Goal: Task Accomplishment & Management: Use online tool/utility

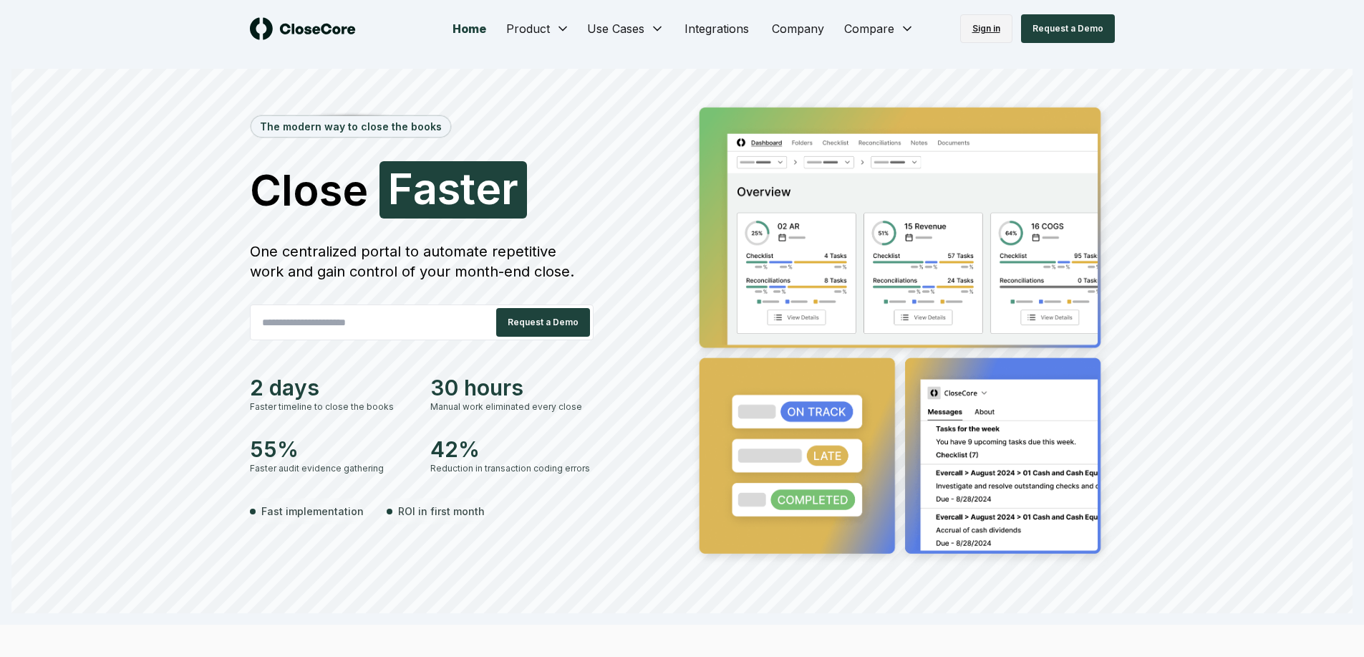
click at [980, 25] on link "Sign in" at bounding box center [986, 28] width 52 height 29
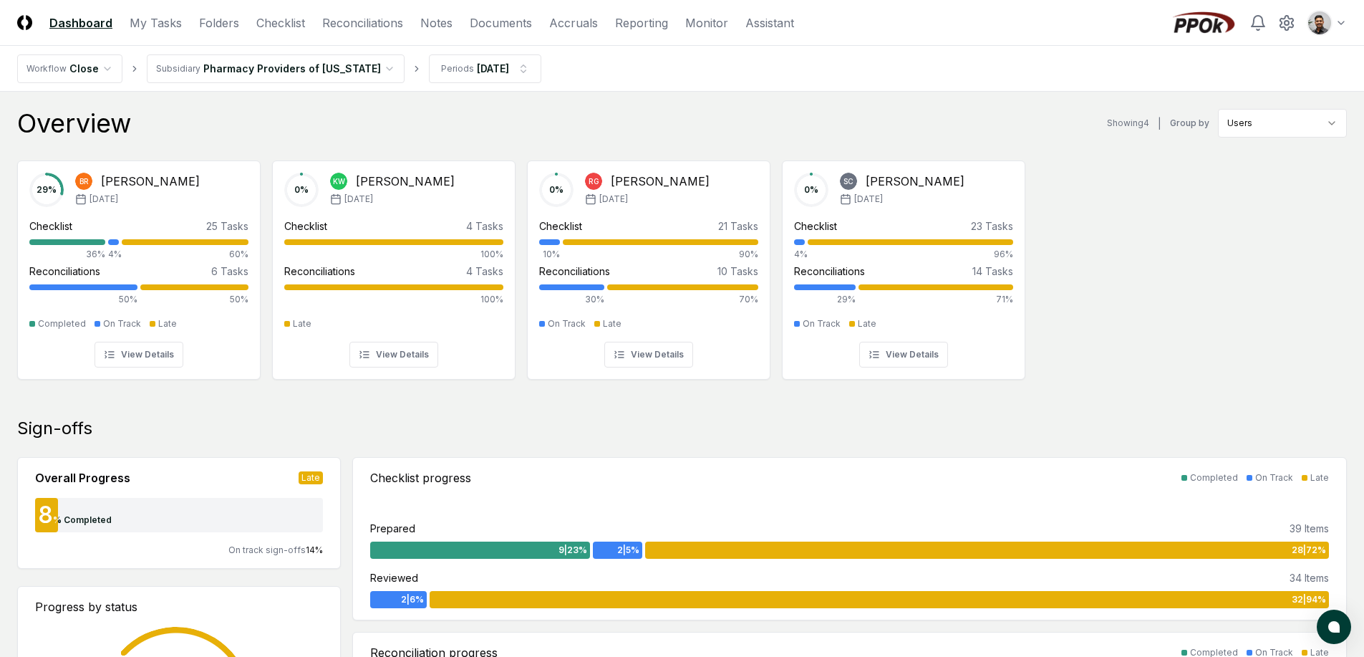
click at [1352, 21] on header "CloseCore Dashboard My Tasks Folders Checklist Reconciliations Notes Documents …" at bounding box center [682, 23] width 1364 height 46
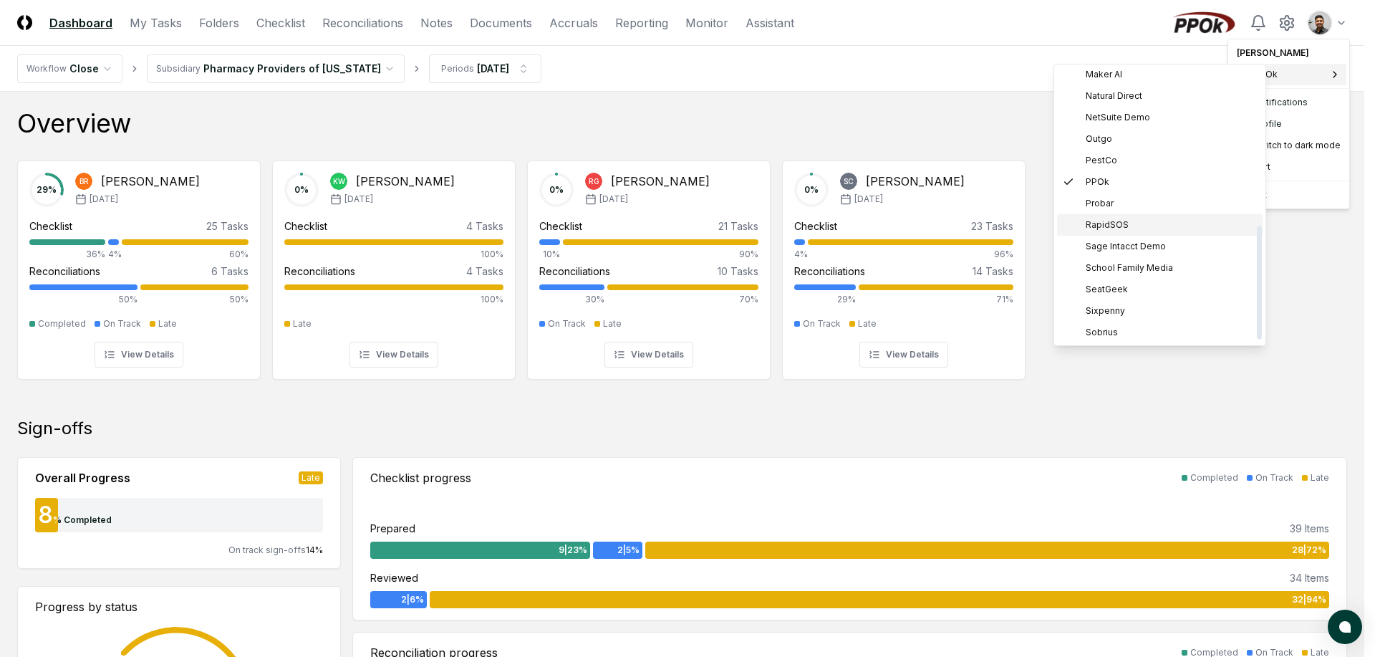
scroll to position [391, 0]
click at [1155, 187] on span "Sage Intacct Demo" at bounding box center [1125, 181] width 80 height 13
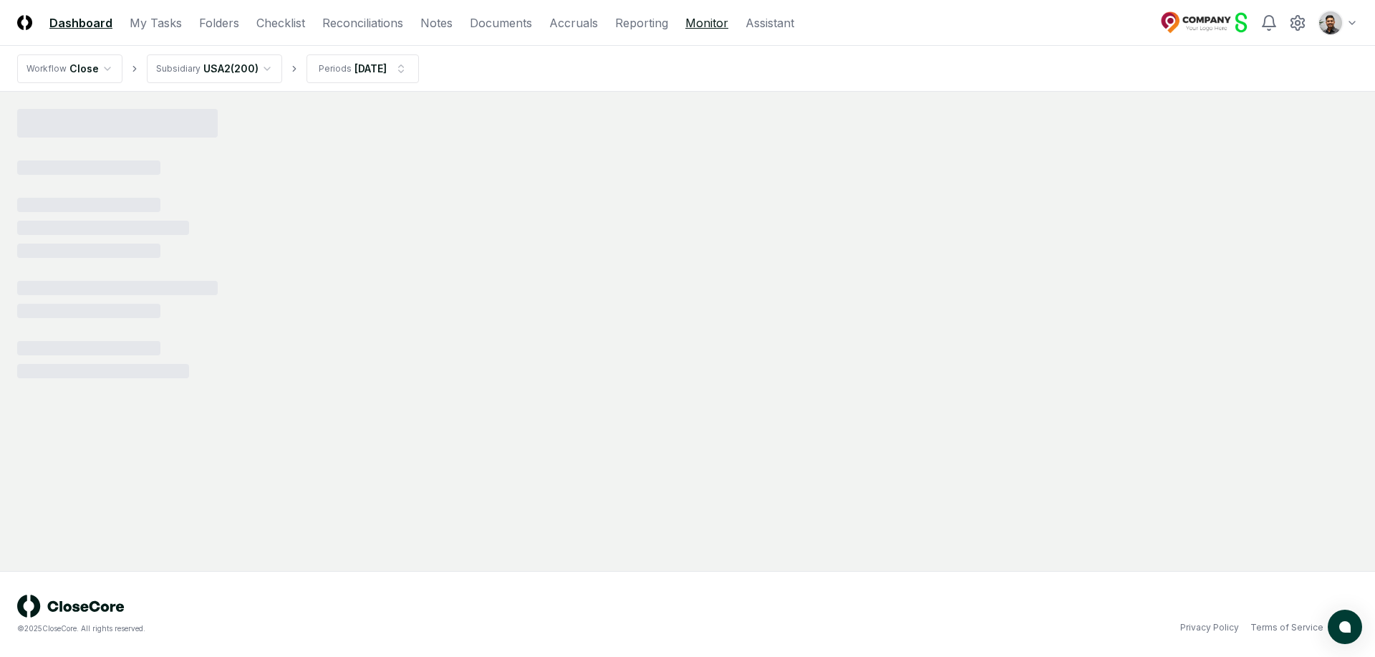
click at [711, 23] on link "Monitor" at bounding box center [706, 22] width 43 height 17
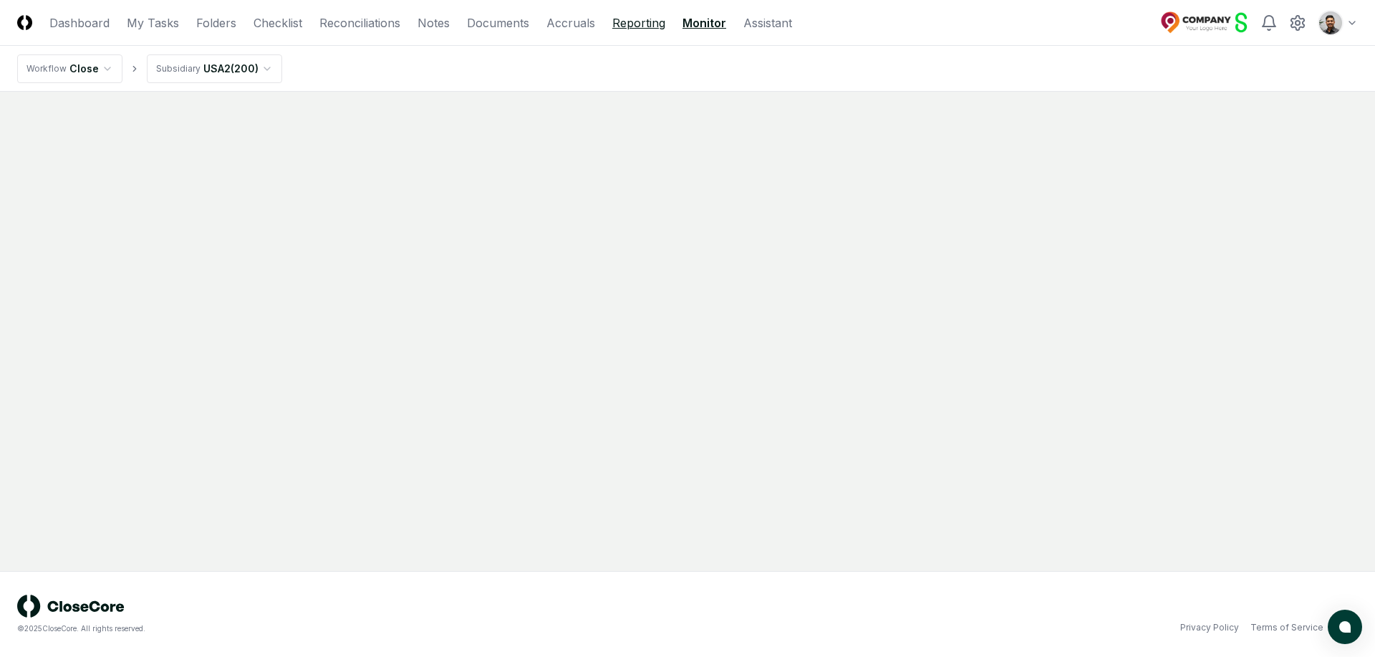
click at [638, 21] on link "Reporting" at bounding box center [638, 22] width 53 height 17
click at [246, 71] on html "CloseCore Dashboard My Tasks Folders Checklist Reconciliations Notes Documents …" at bounding box center [687, 328] width 1375 height 657
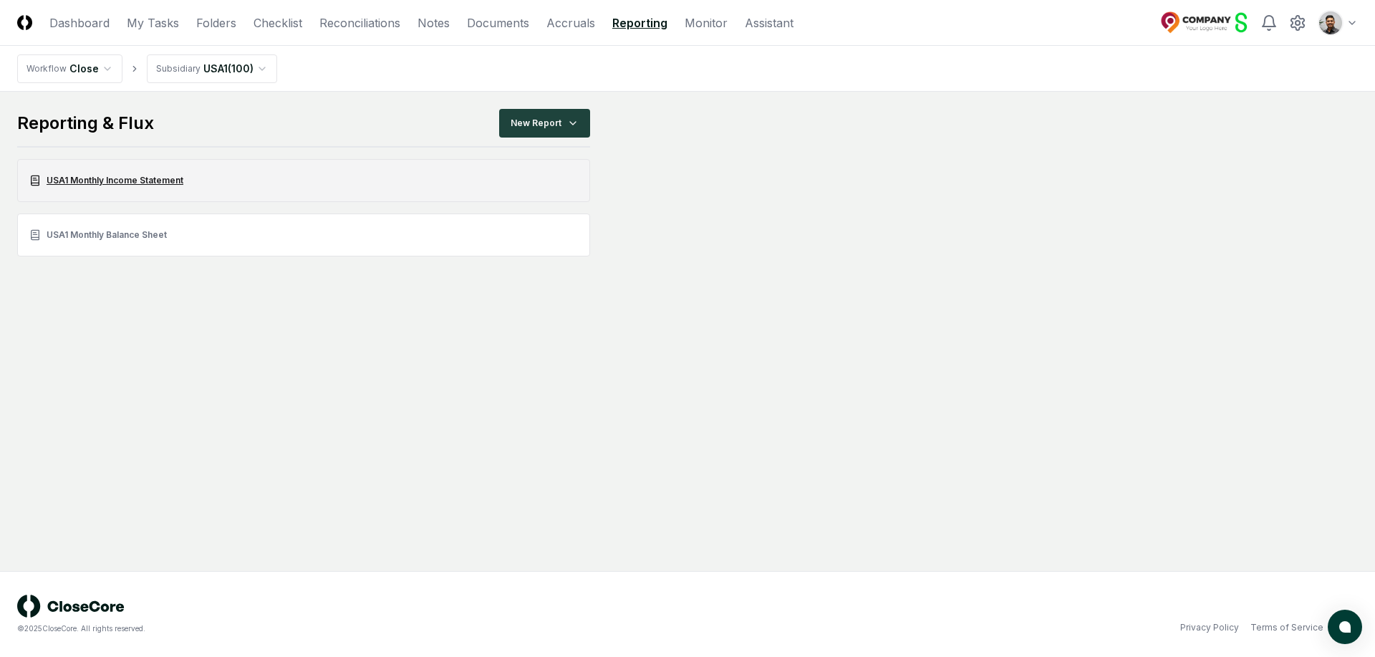
click at [169, 185] on link "USA1 Monthly Income Statement" at bounding box center [303, 180] width 573 height 43
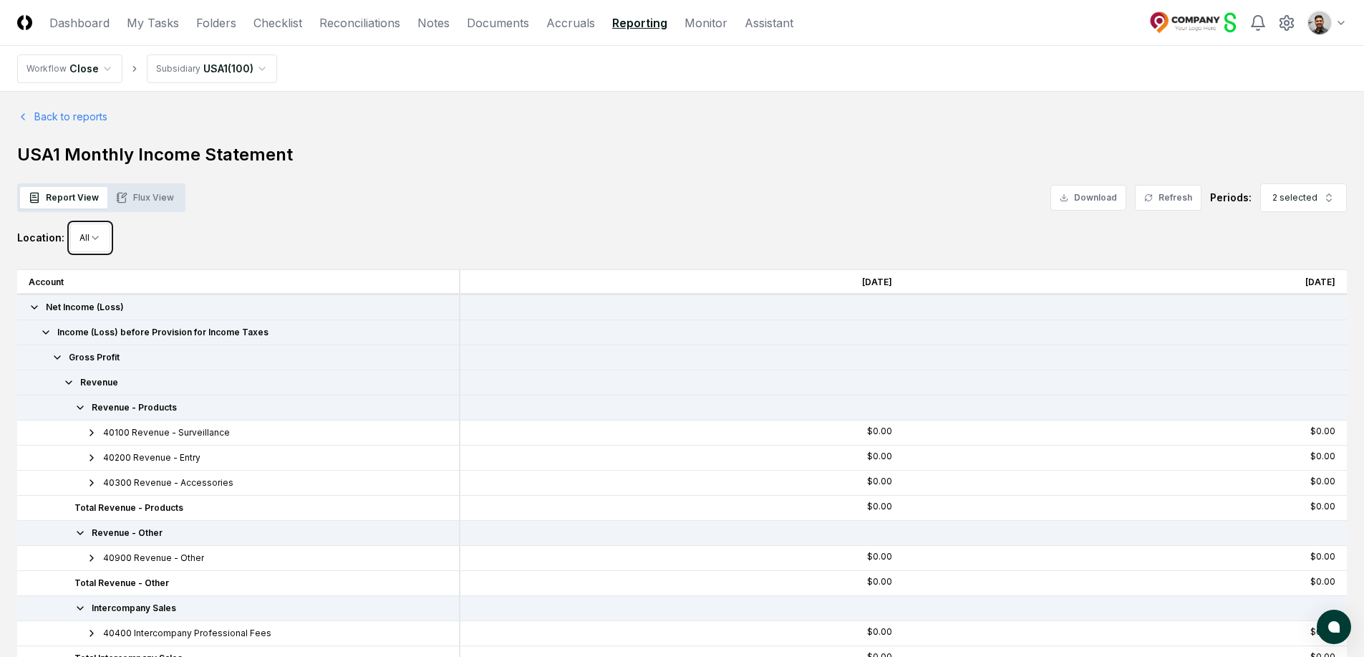
click at [125, 200] on button "Flux View" at bounding box center [144, 197] width 75 height 21
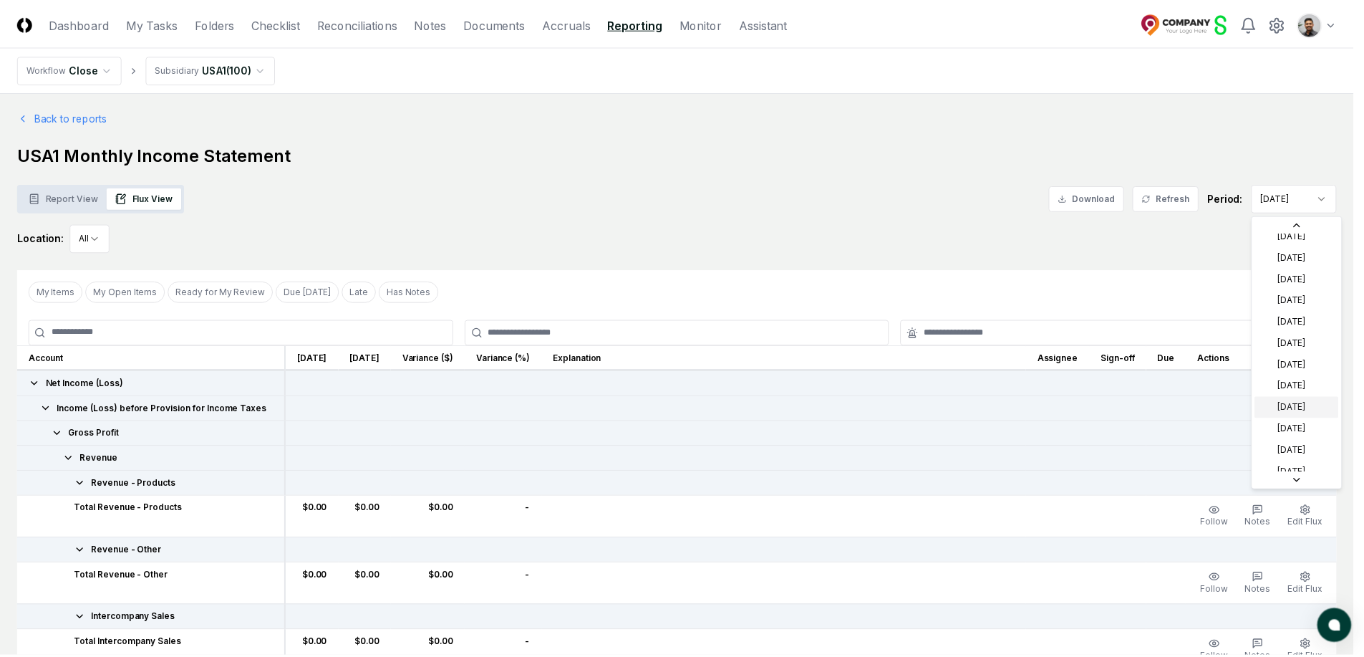
scroll to position [68, 0]
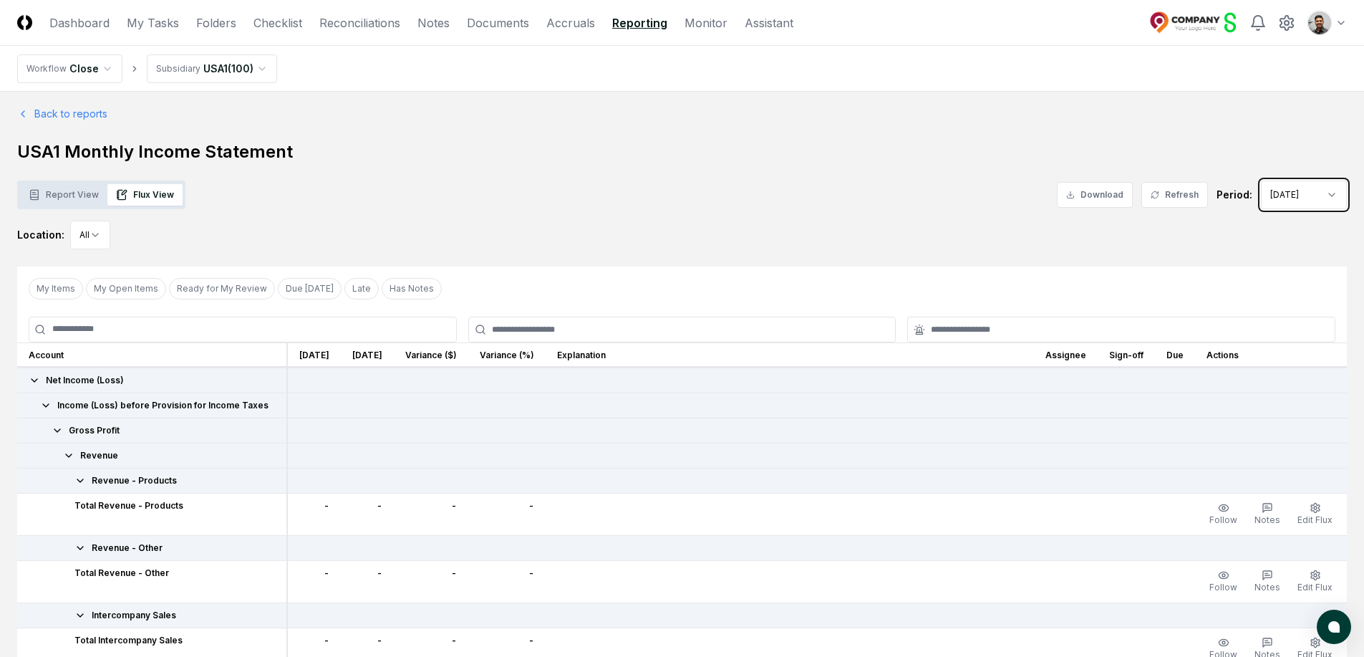
scroll to position [32, 0]
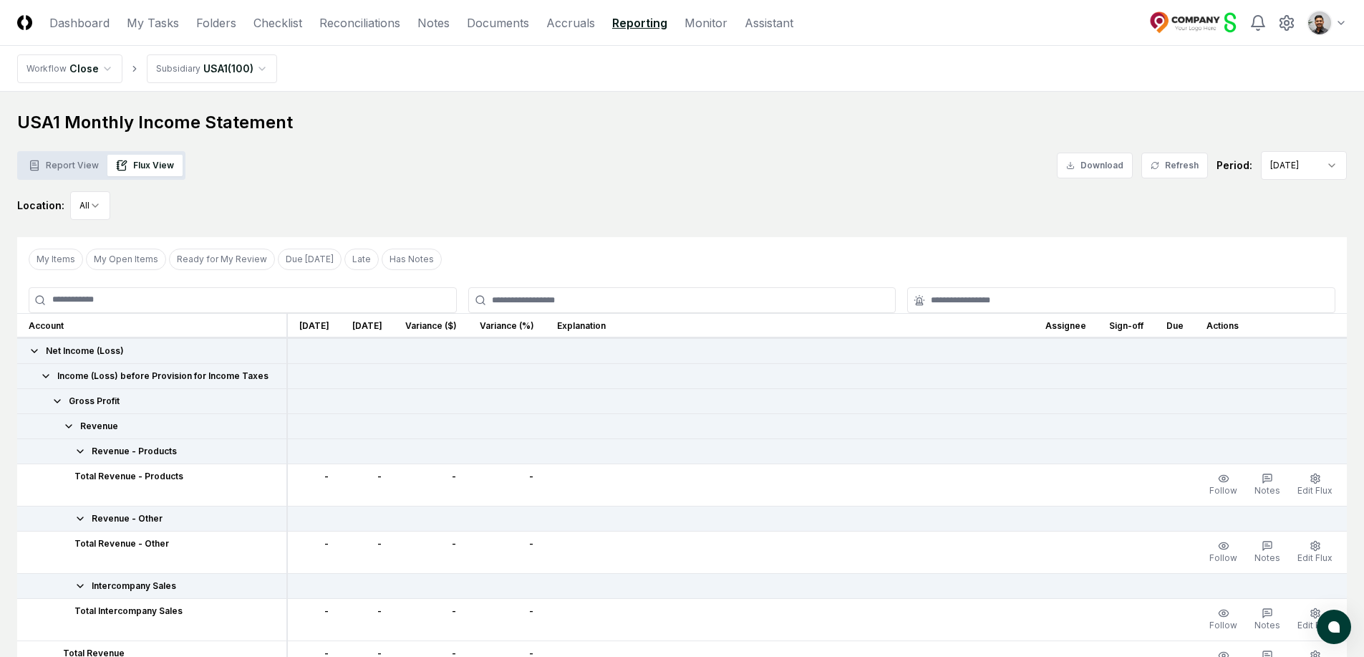
click at [146, 452] on span "Revenue - Products" at bounding box center [134, 451] width 85 height 13
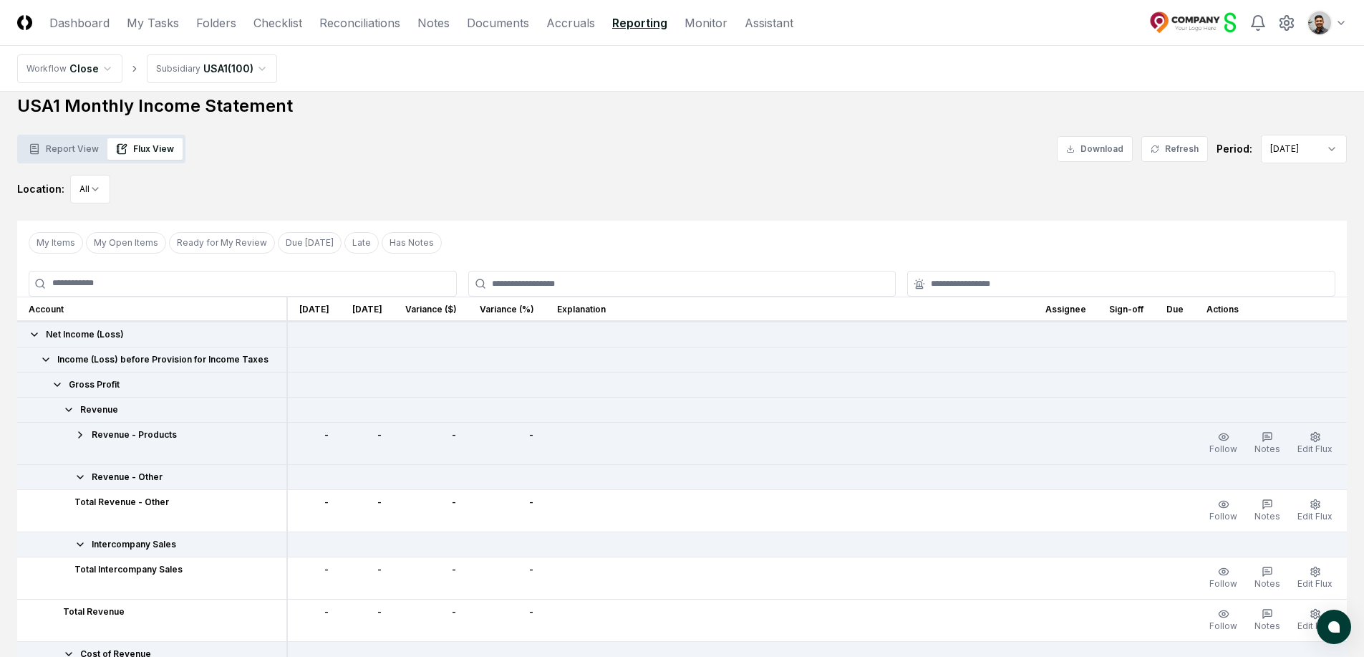
scroll to position [49, 0]
click at [108, 333] on span "Net Income (Loss)" at bounding box center [85, 333] width 78 height 13
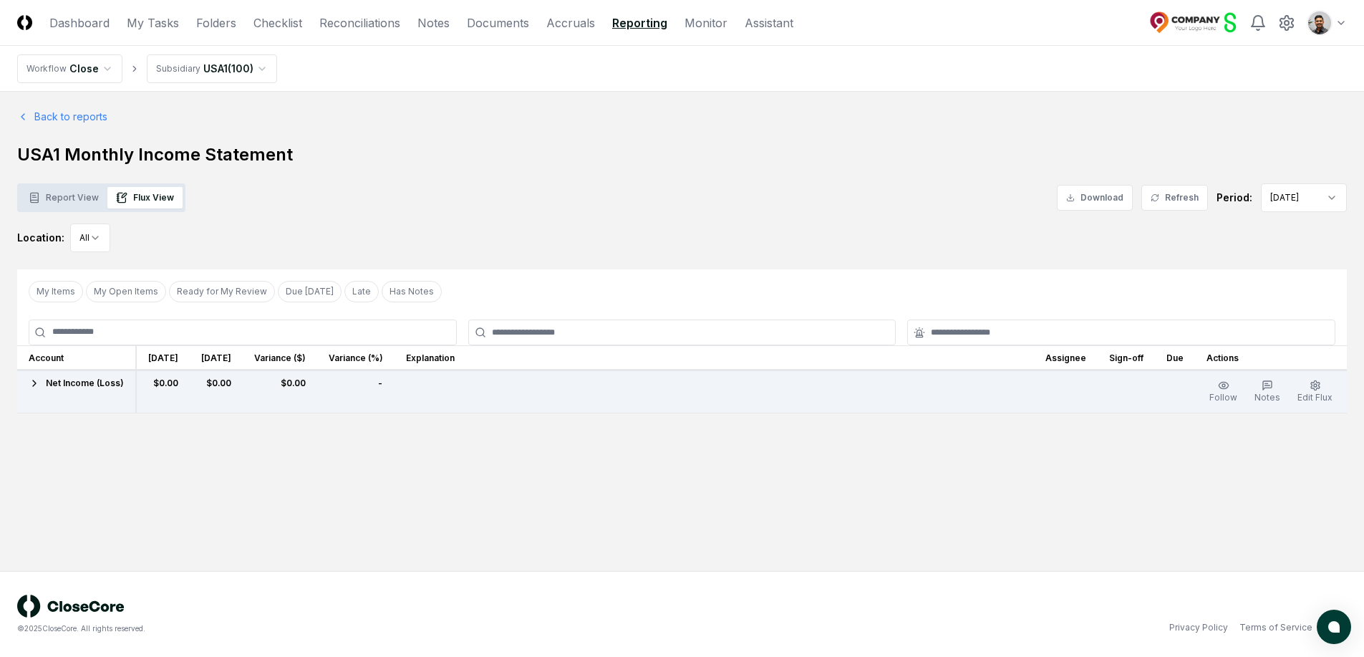
scroll to position [0, 0]
click at [105, 377] on span "Net Income (Loss)" at bounding box center [85, 383] width 78 height 13
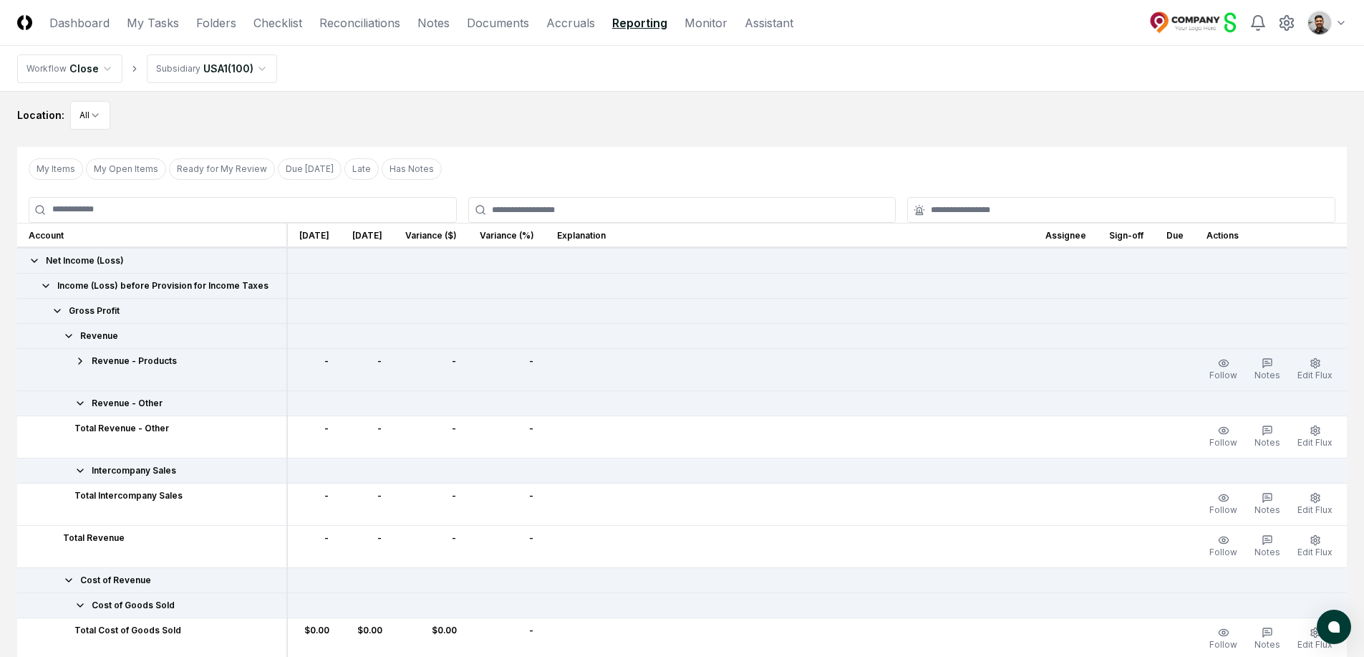
click at [139, 291] on td "Income (Loss) before Provision for Income Taxes" at bounding box center [152, 285] width 270 height 25
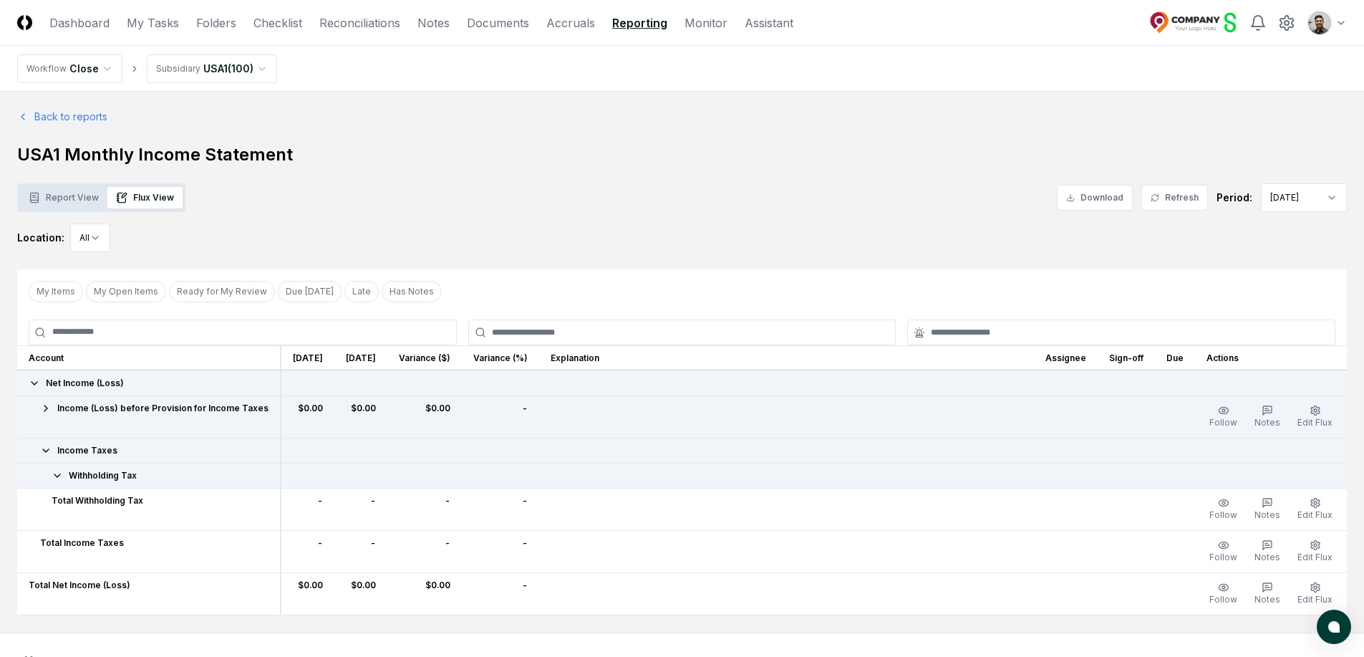
click at [1347, 17] on header "CloseCore Dashboard My Tasks Folders Checklist Reconciliations Notes Documents …" at bounding box center [682, 23] width 1364 height 46
click at [1340, 21] on html "CloseCore Dashboard My Tasks Folders Checklist Reconciliations Notes Documents …" at bounding box center [682, 359] width 1364 height 718
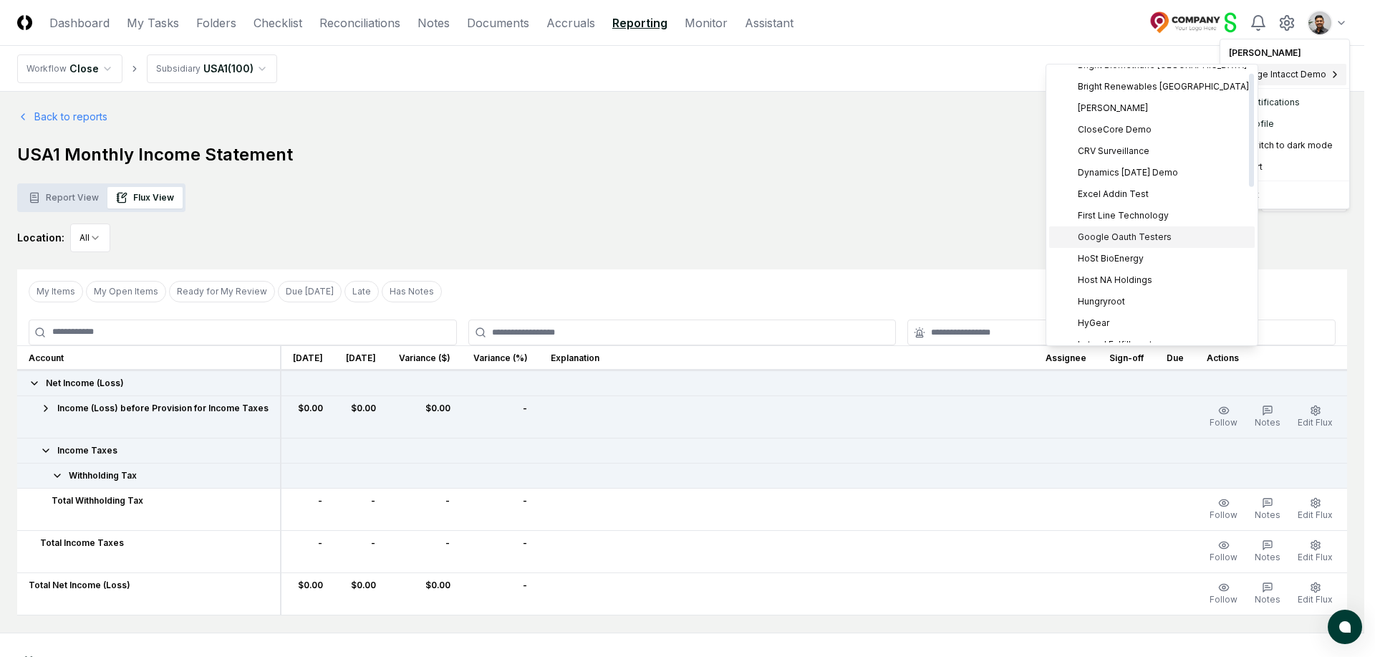
scroll to position [14, 0]
click at [1150, 125] on div "CloseCore Demo" at bounding box center [1151, 128] width 205 height 21
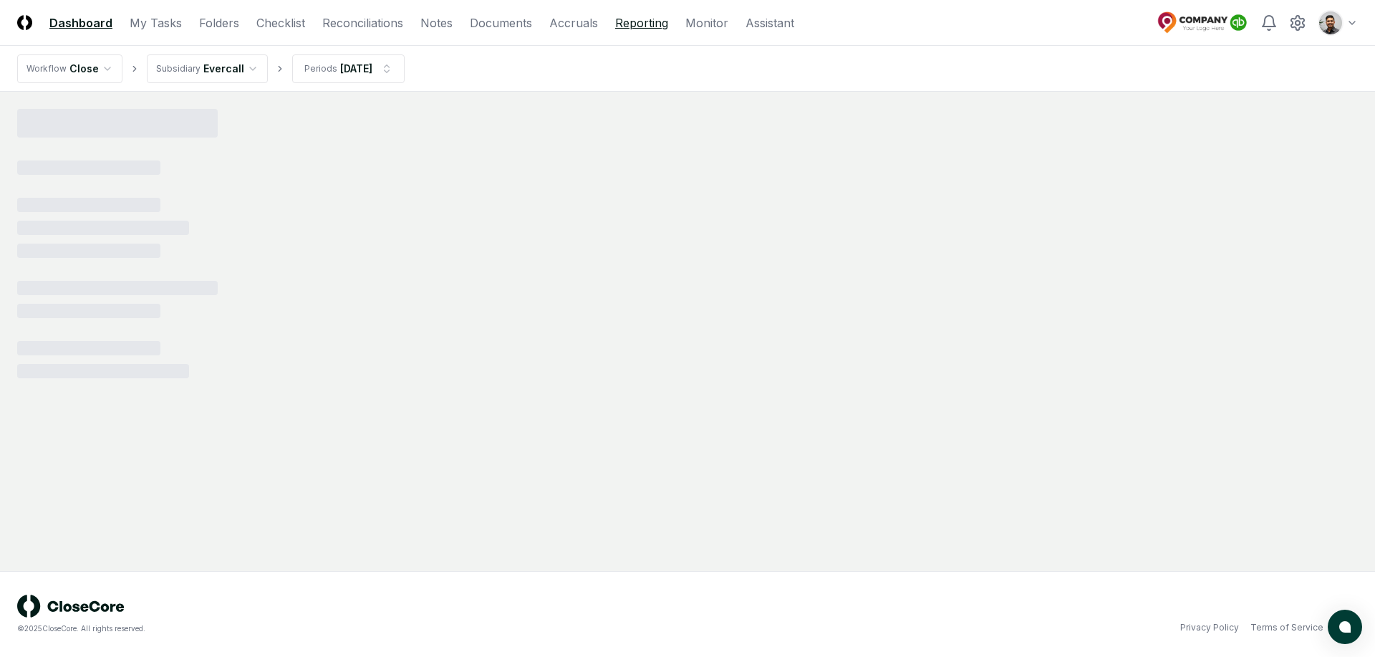
click at [649, 22] on link "Reporting" at bounding box center [641, 22] width 53 height 17
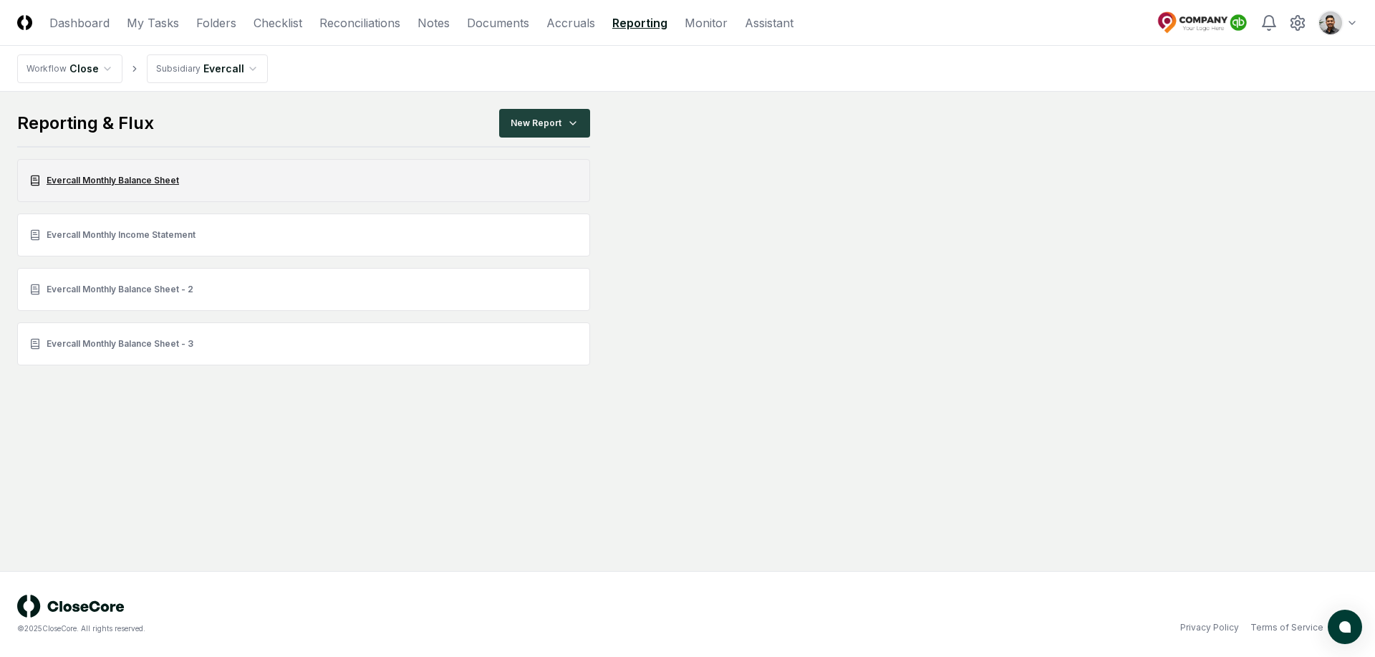
click at [158, 186] on link "Evercall Monthly Balance Sheet" at bounding box center [303, 180] width 573 height 43
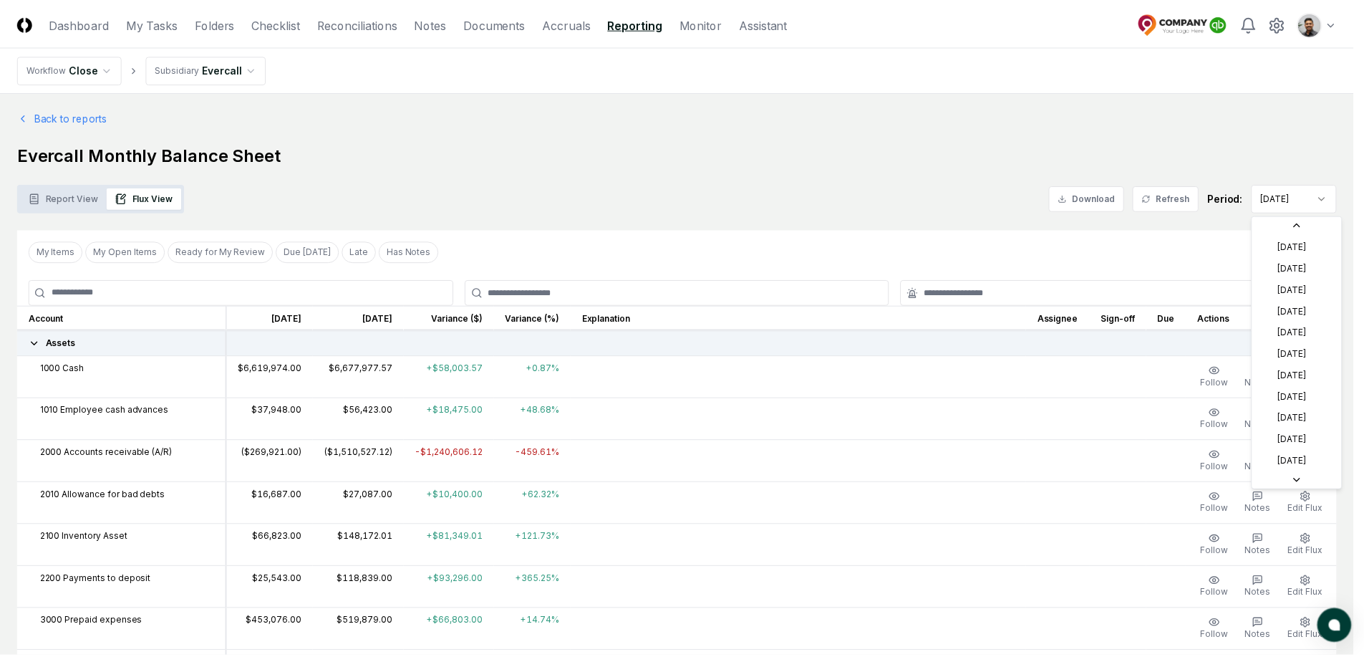
scroll to position [43, 0]
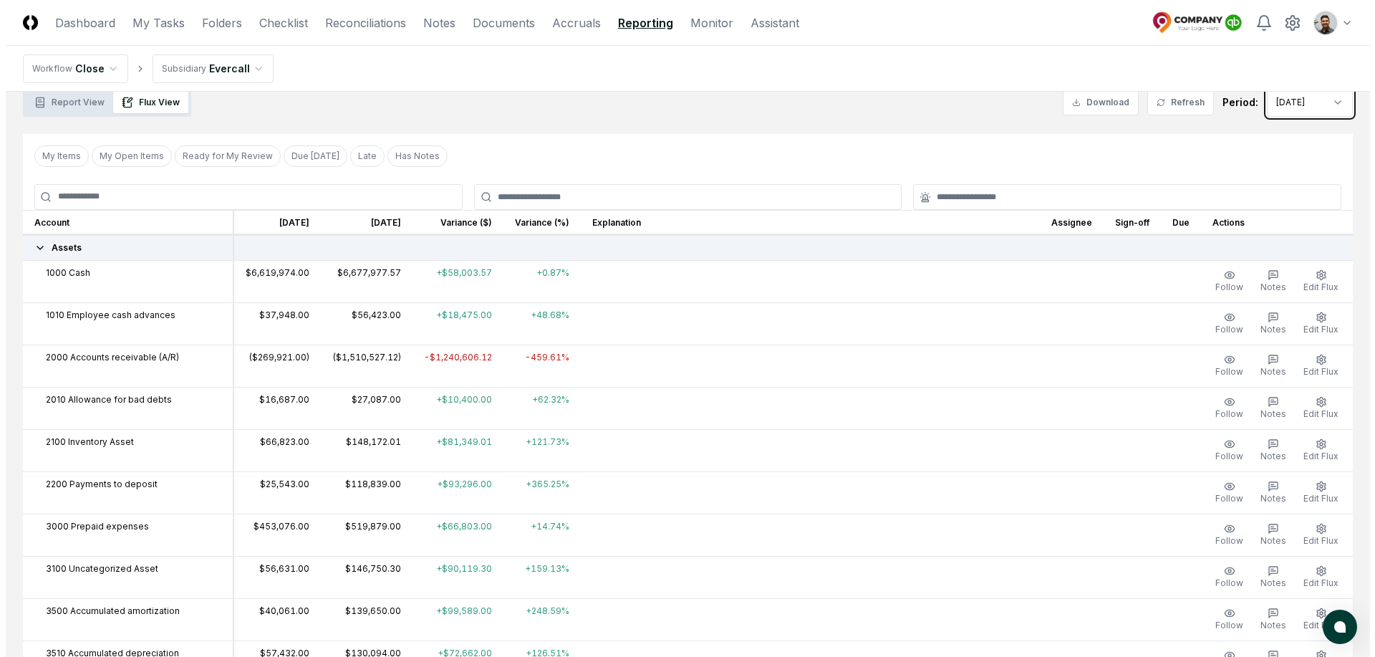
scroll to position [98, 0]
click at [1308, 282] on span "Edit Flux" at bounding box center [1314, 284] width 35 height 11
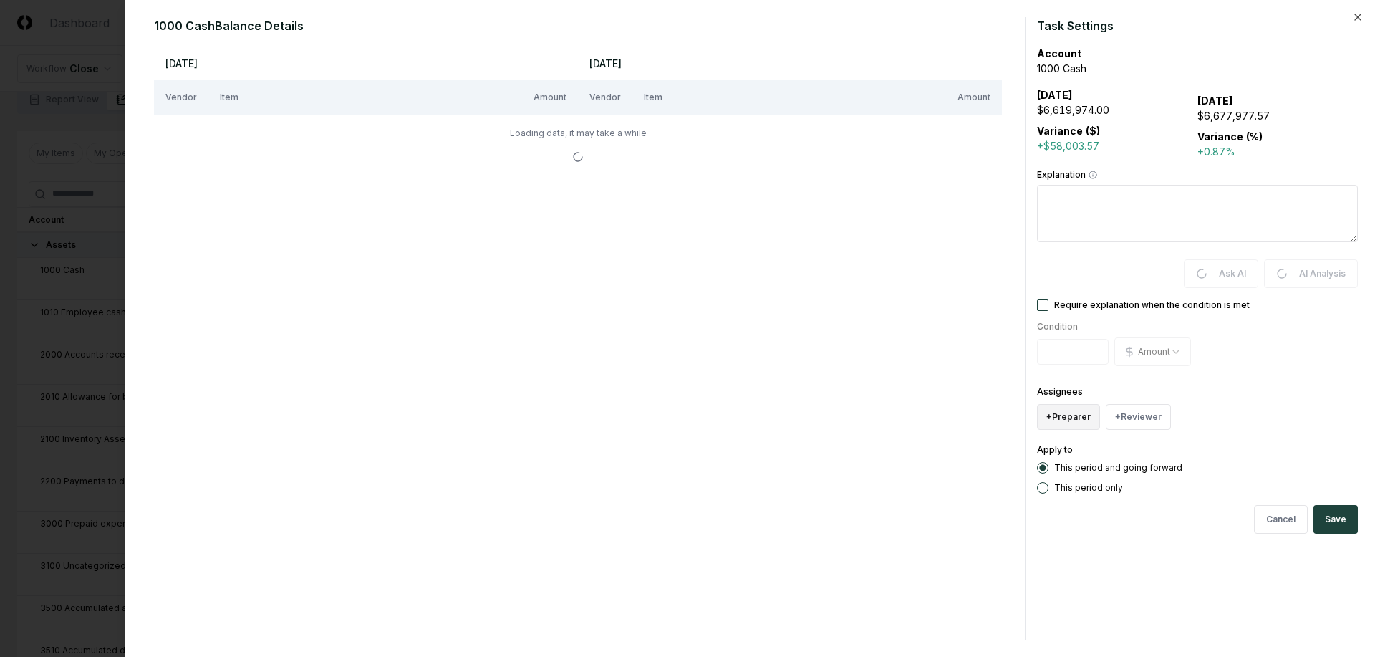
click at [1073, 427] on button "+ Preparer" at bounding box center [1068, 417] width 63 height 26
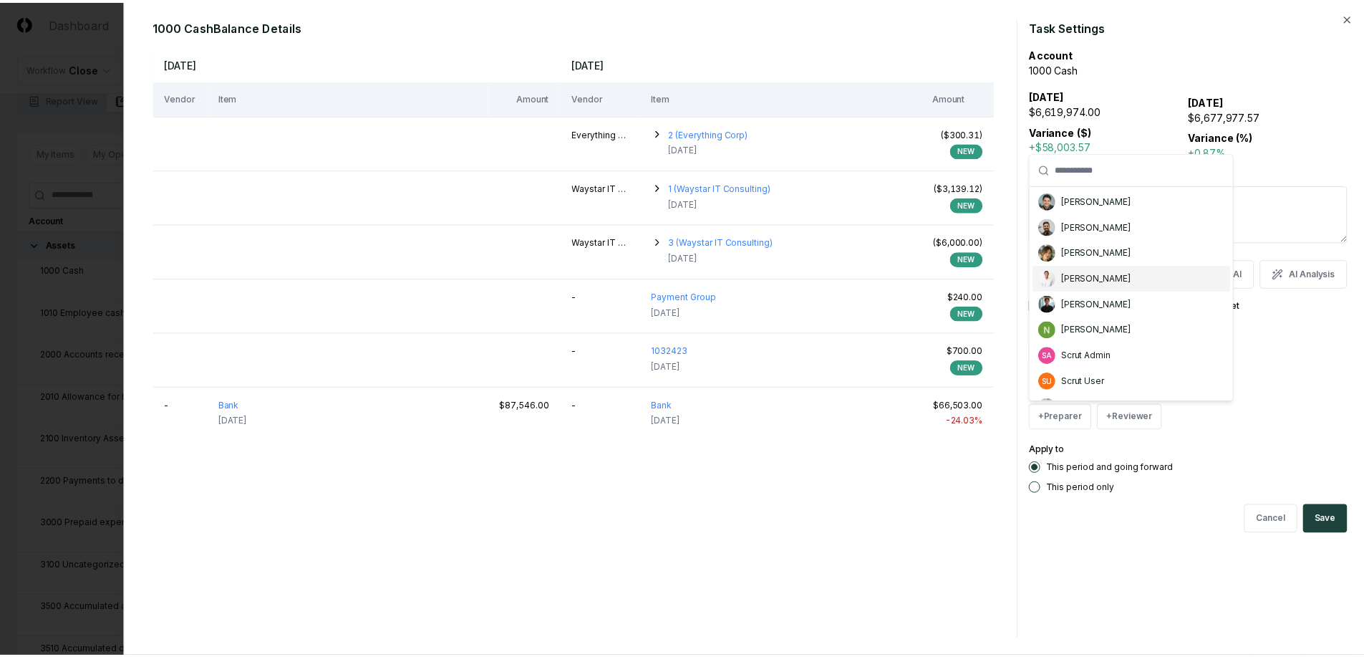
scroll to position [0, 0]
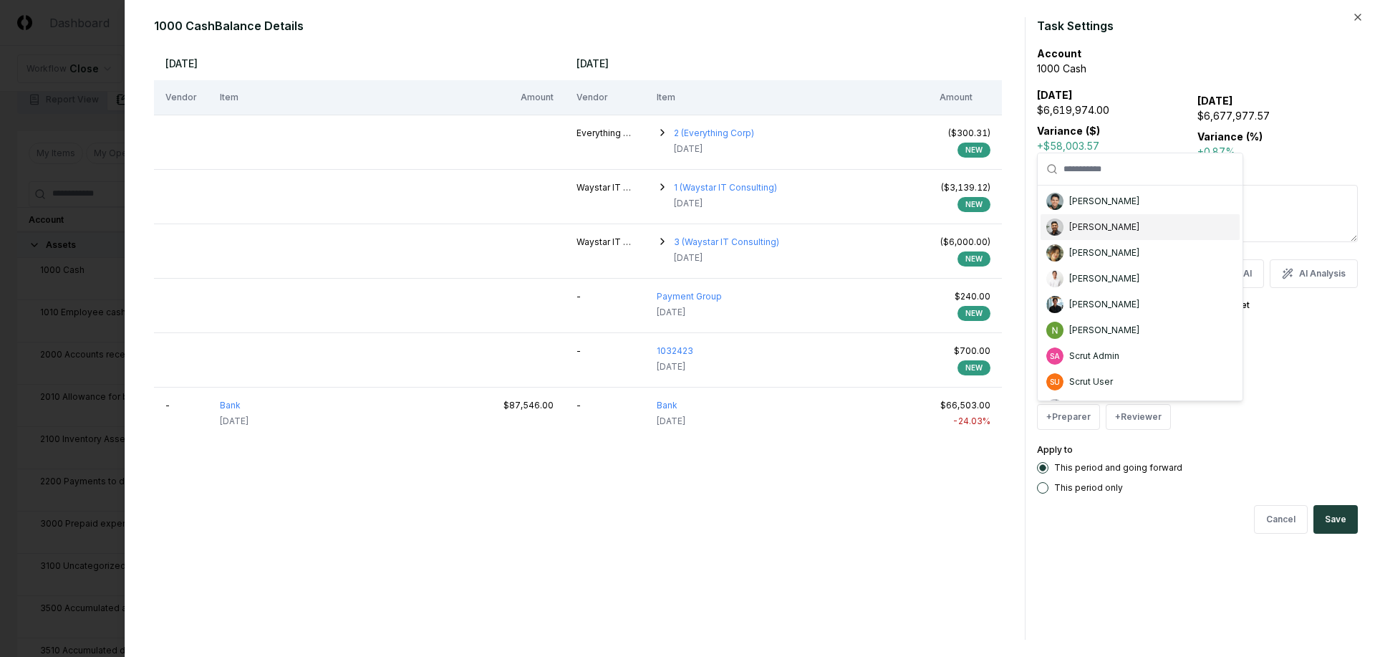
click at [1131, 225] on div "[PERSON_NAME]" at bounding box center [1139, 227] width 199 height 26
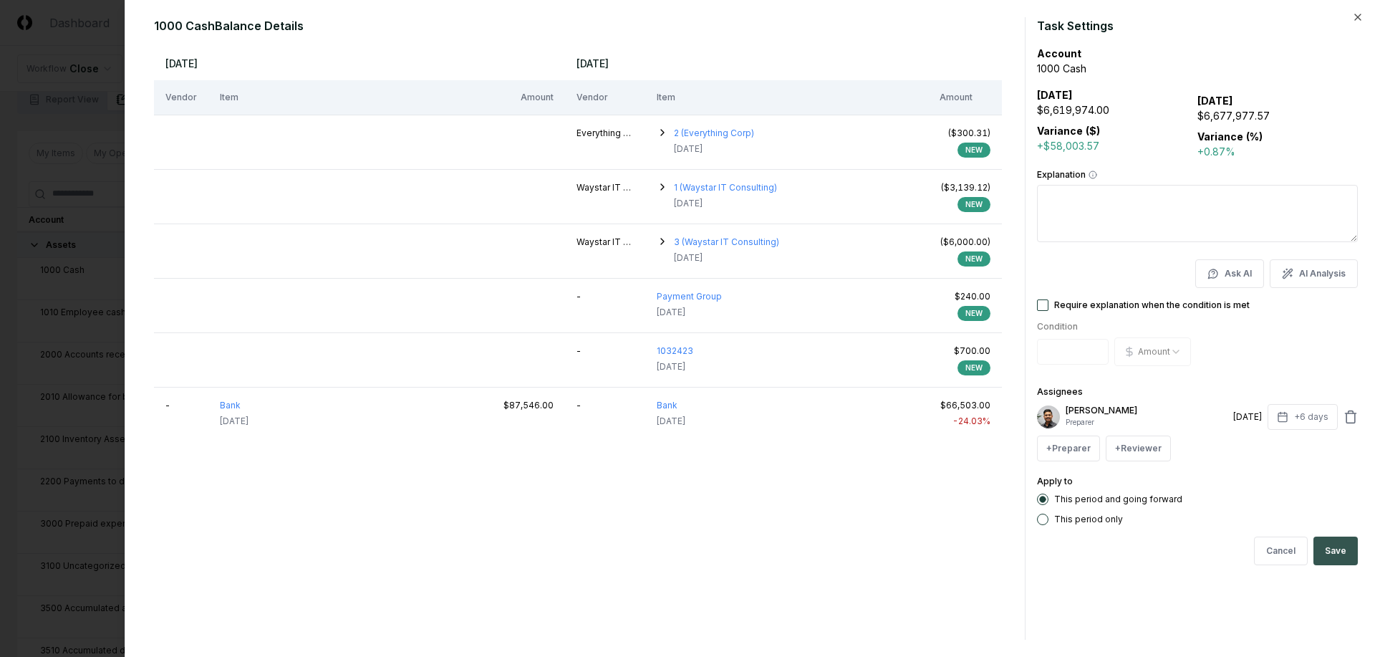
click at [1333, 548] on button "Save" at bounding box center [1335, 550] width 44 height 29
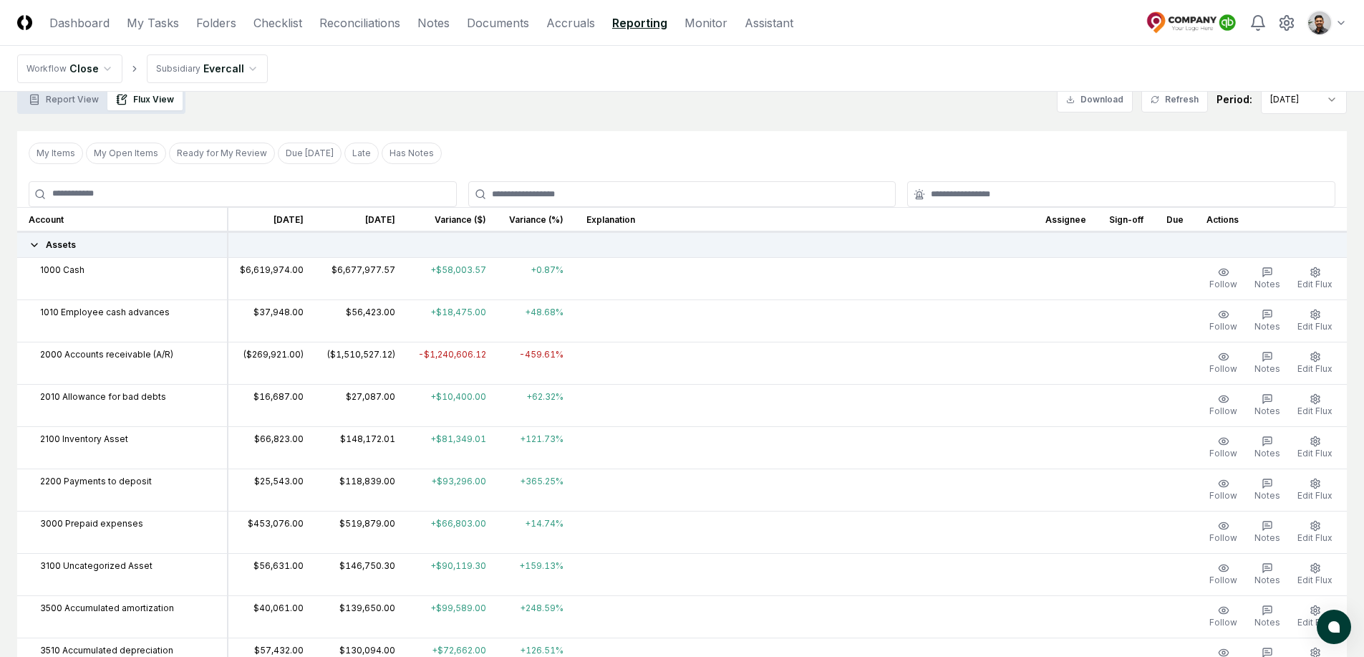
drag, startPoint x: 1066, startPoint y: 284, endPoint x: 657, endPoint y: 271, distance: 409.7
click at [657, 271] on tr "1000 Cash $6,619,974.00 $6,677,977.57 +$58,003.57 +0.87% Follow Notes Edit Flux" at bounding box center [682, 278] width 1330 height 42
click at [657, 271] on div at bounding box center [804, 269] width 436 height 13
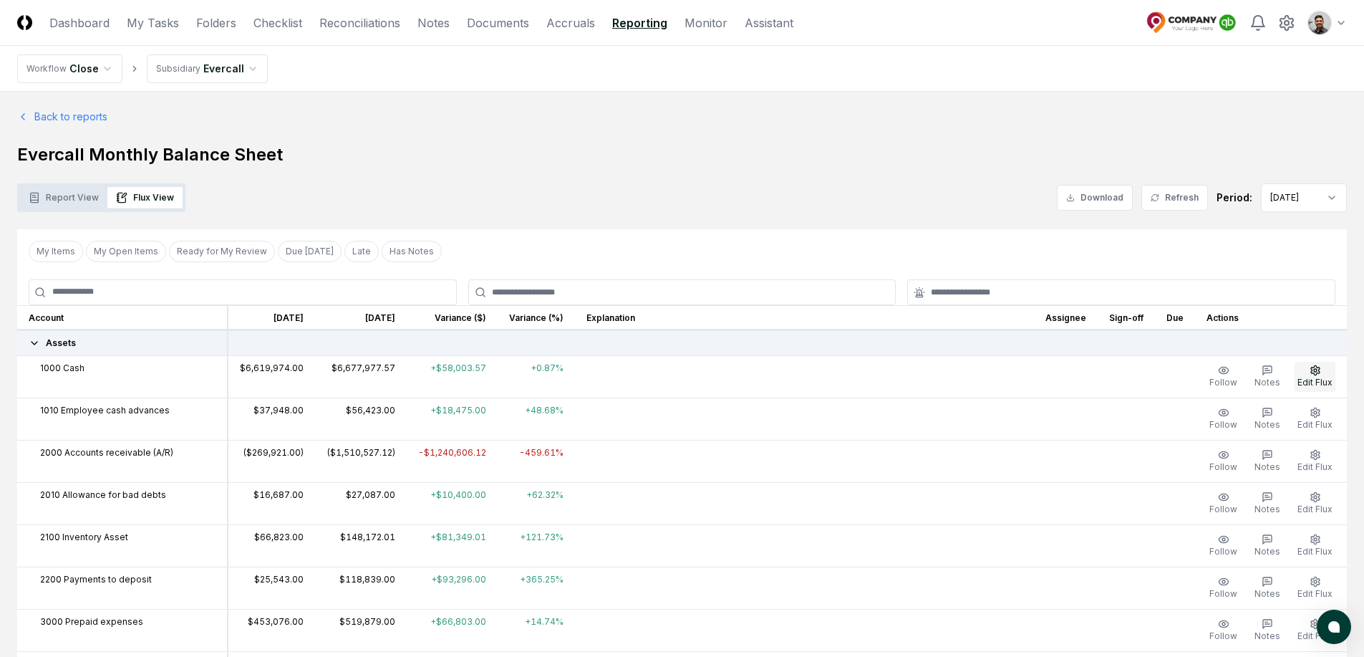
click at [1309, 378] on span "Edit Flux" at bounding box center [1314, 382] width 35 height 11
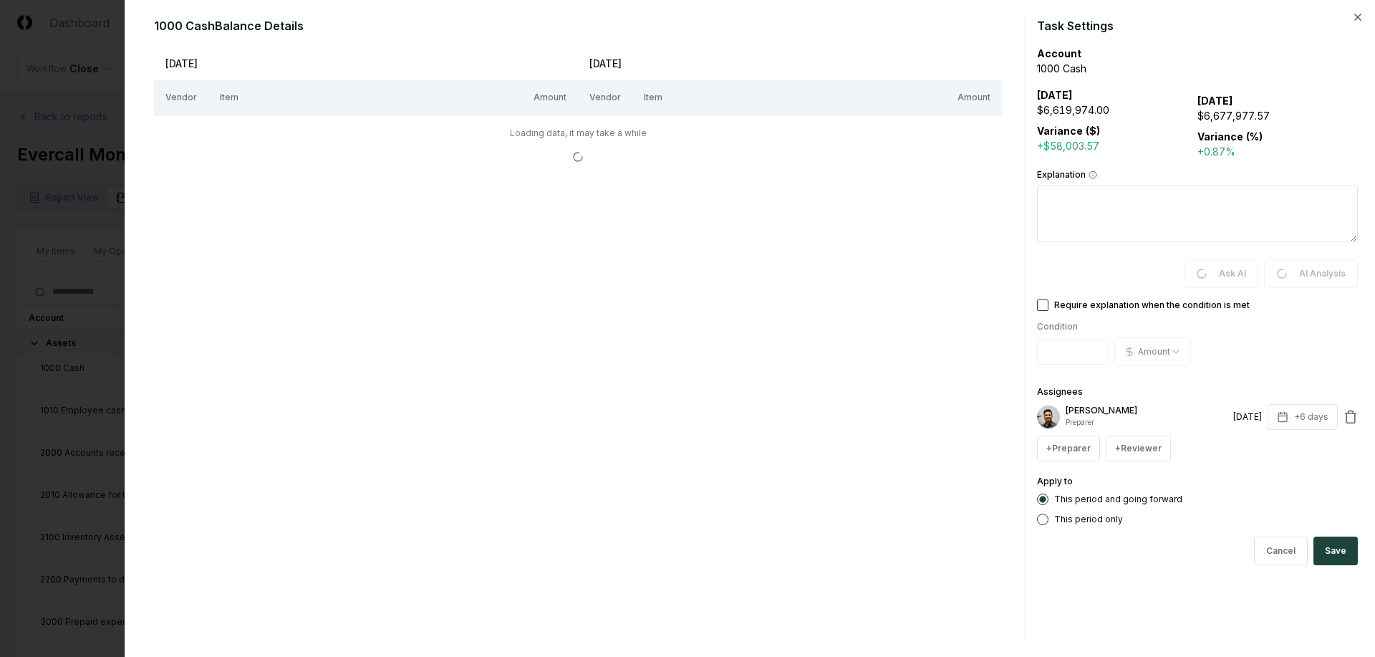
click at [16, 361] on div at bounding box center [687, 328] width 1375 height 657
